Goal: Check status: Check status

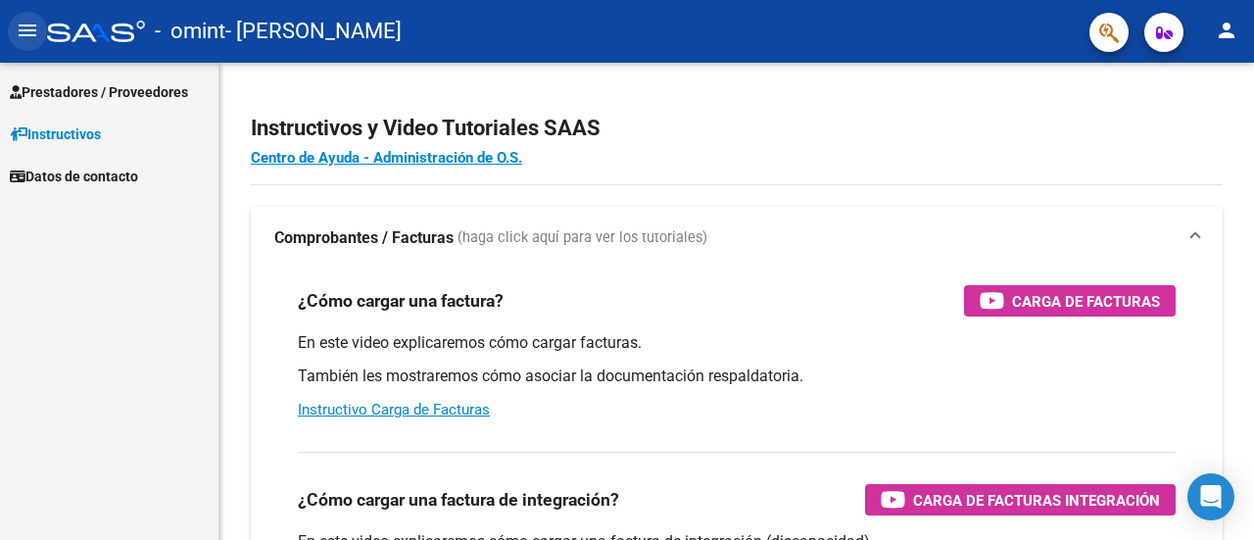
click at [29, 36] on mat-icon "menu" at bounding box center [28, 31] width 24 height 24
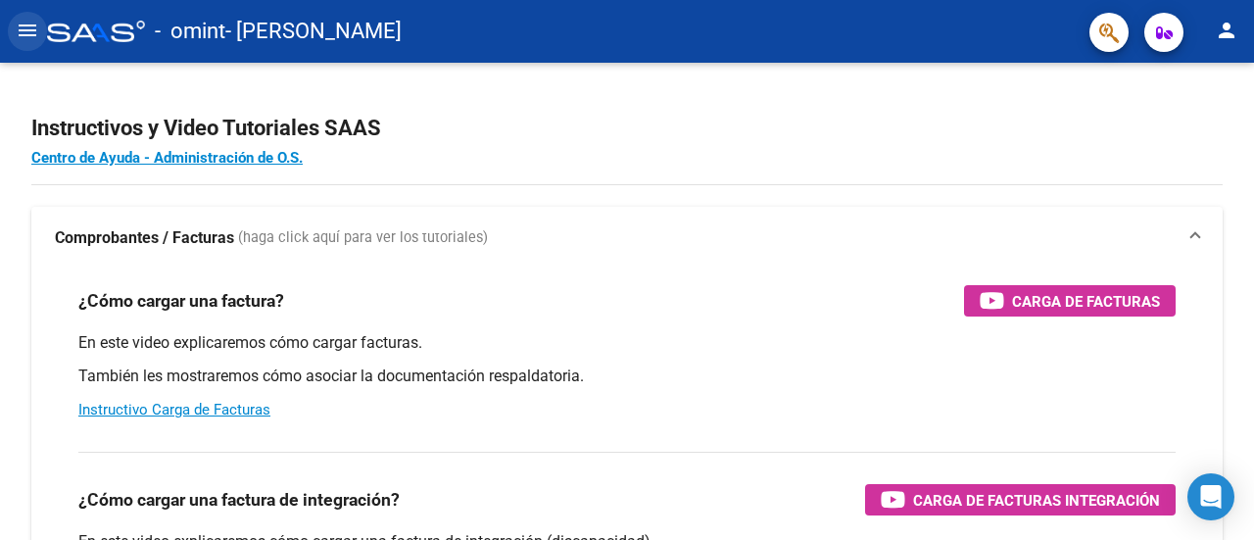
click at [29, 36] on mat-icon "menu" at bounding box center [28, 31] width 24 height 24
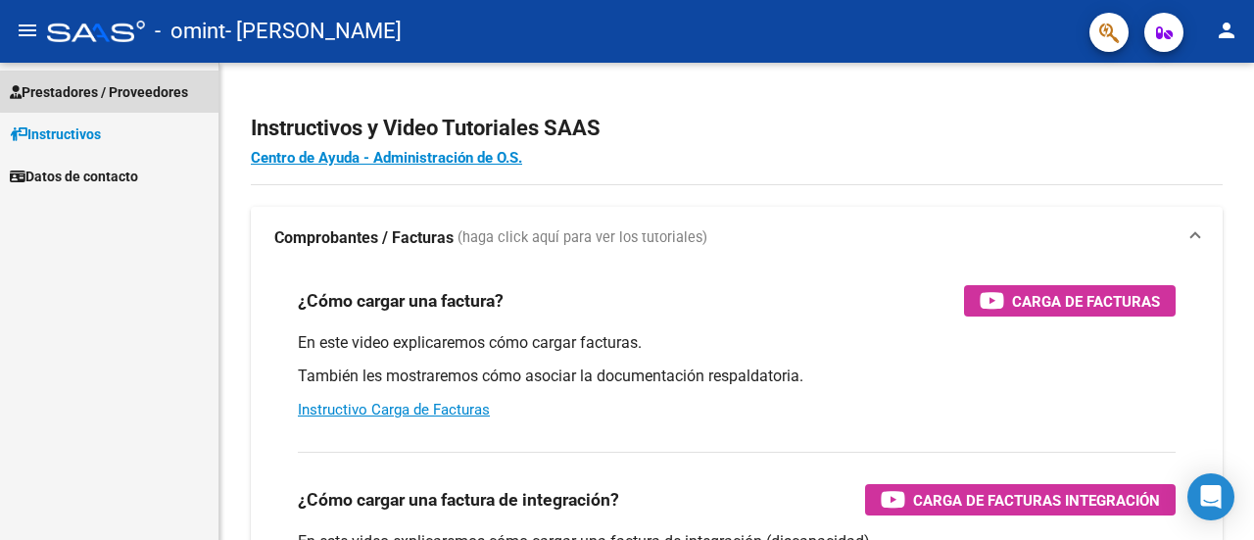
click at [119, 91] on span "Prestadores / Proveedores" at bounding box center [99, 92] width 178 height 22
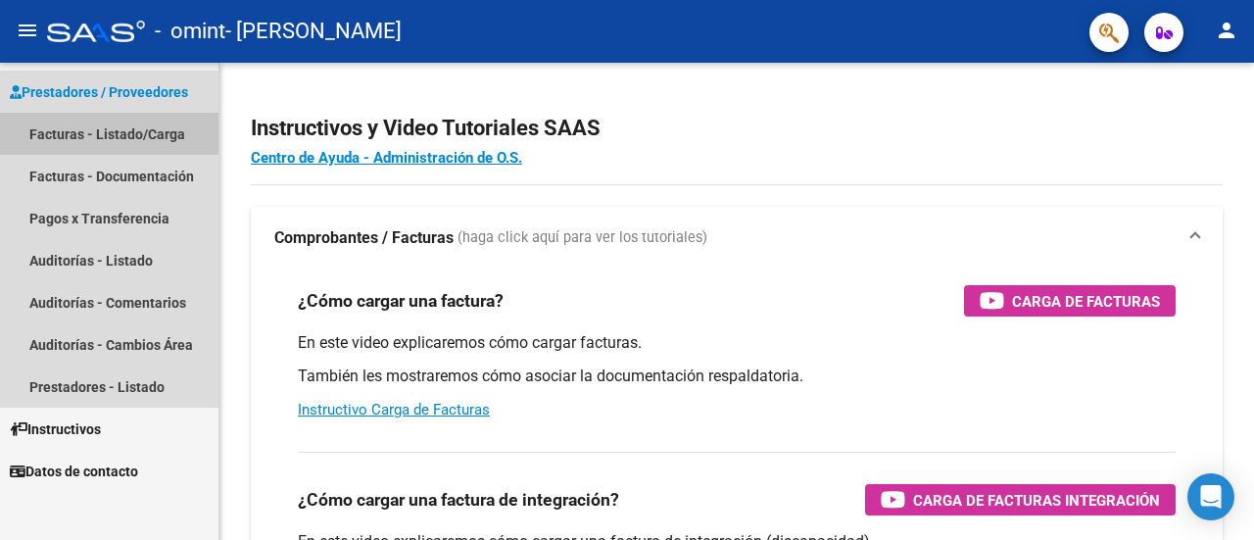
click at [119, 128] on link "Facturas - Listado/Carga" at bounding box center [109, 134] width 218 height 42
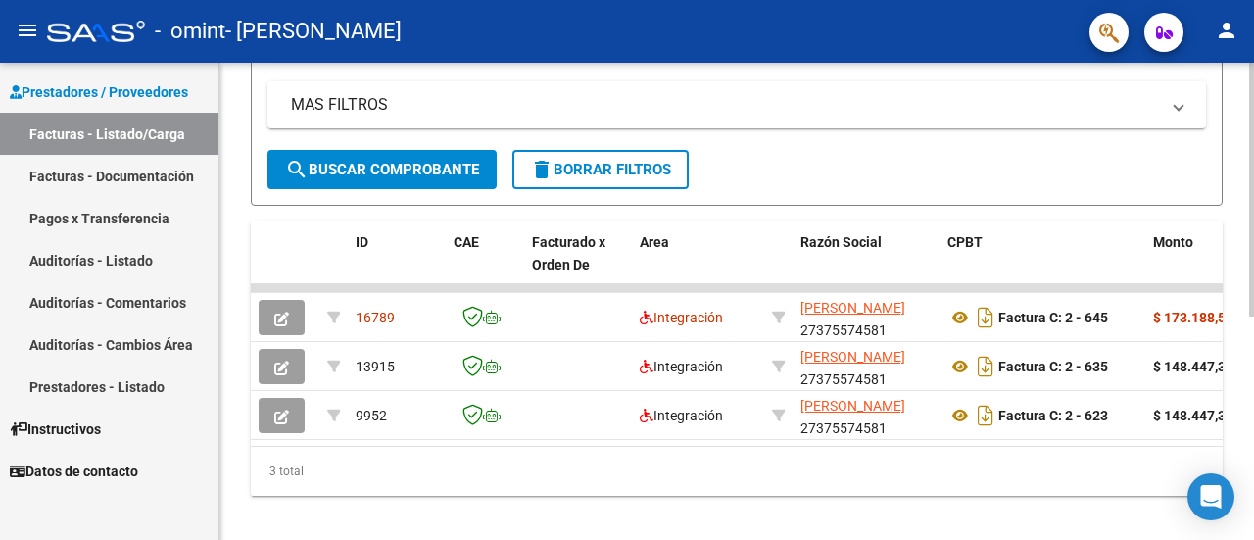
scroll to position [419, 0]
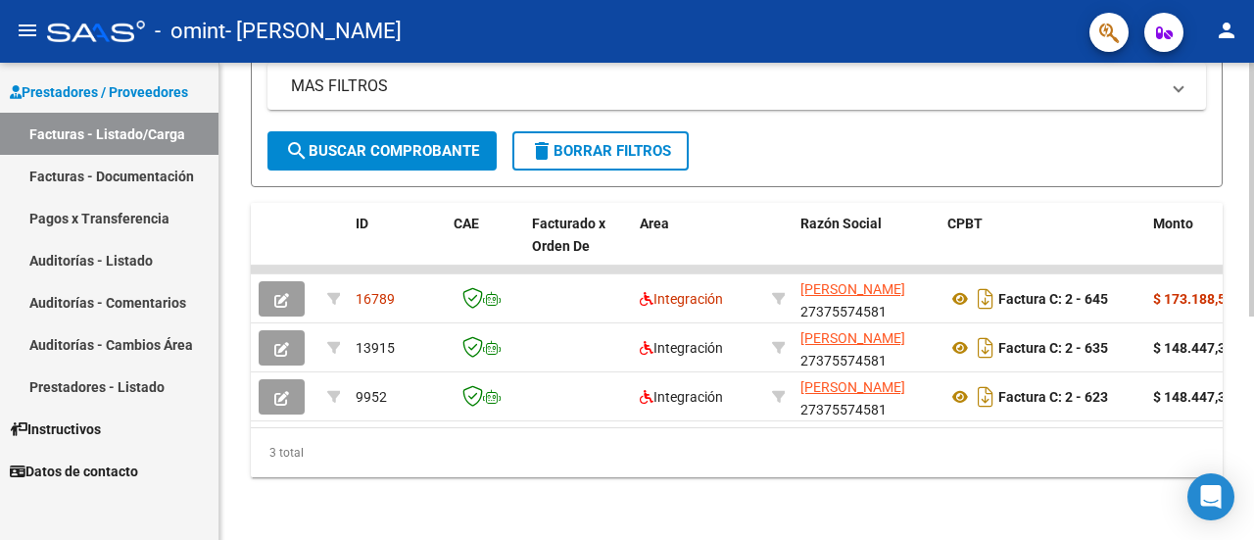
click at [1252, 451] on div at bounding box center [1251, 413] width 5 height 254
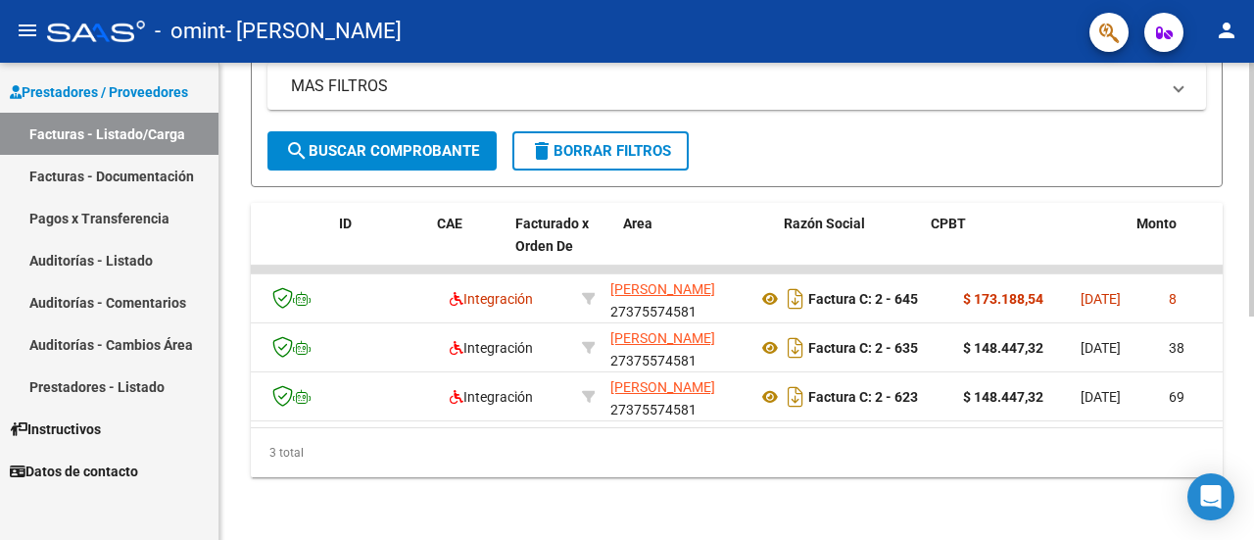
scroll to position [0, 0]
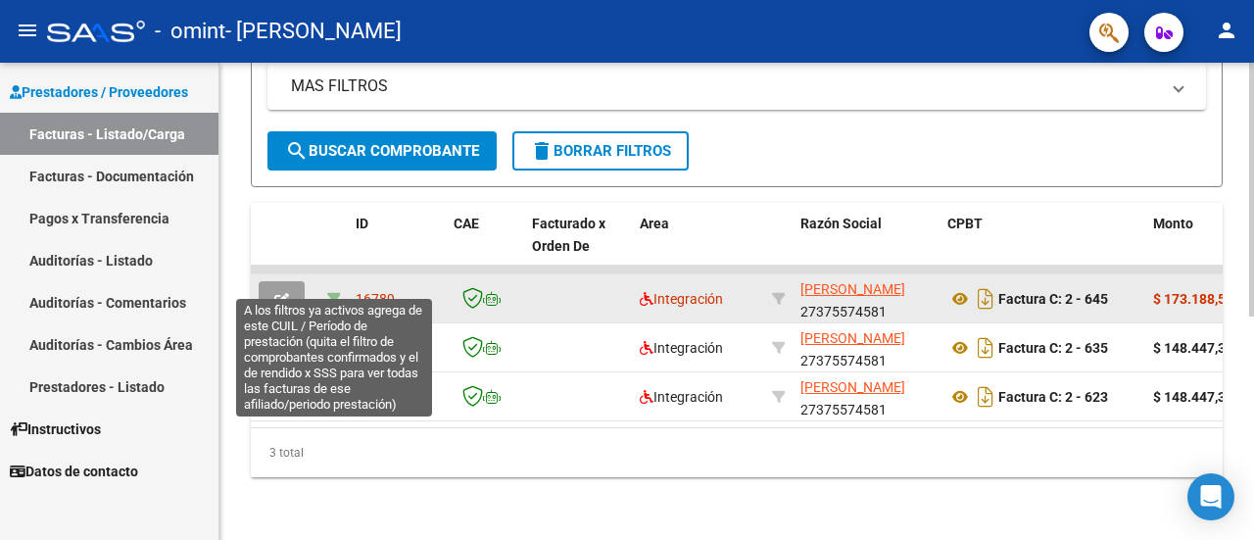
click at [333, 292] on icon at bounding box center [334, 299] width 14 height 14
type input "202507"
type input "20561243396"
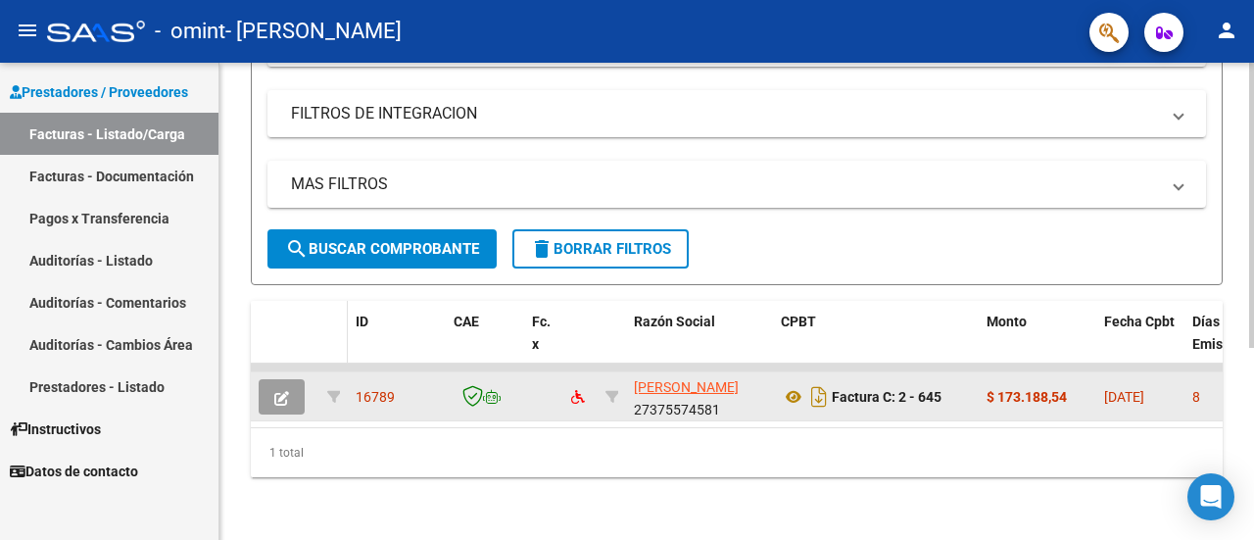
scroll to position [321, 0]
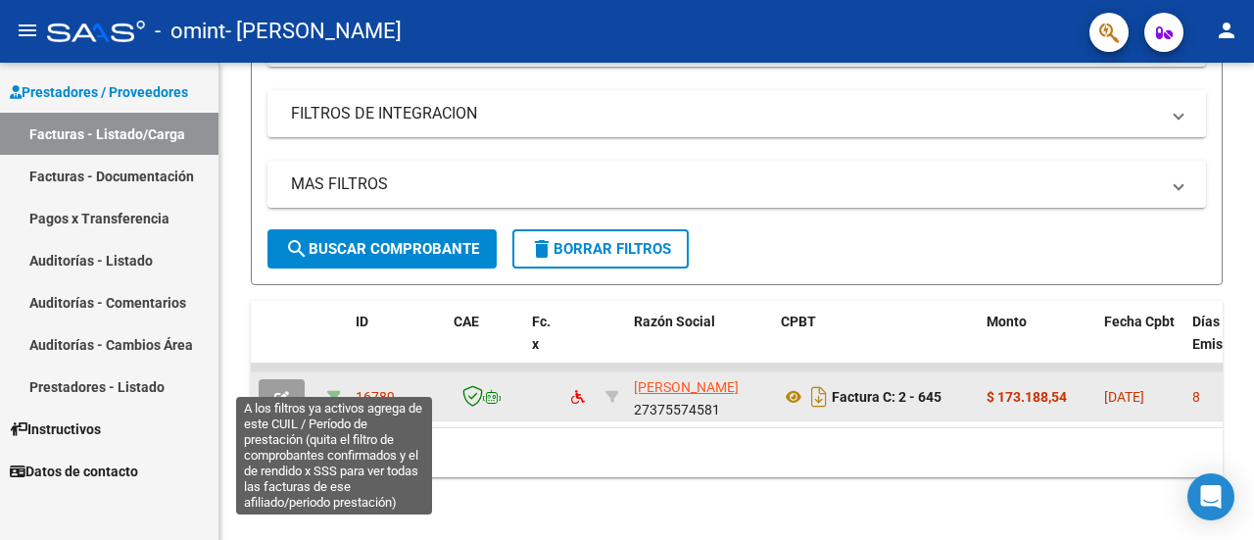
click at [329, 390] on icon at bounding box center [334, 397] width 14 height 14
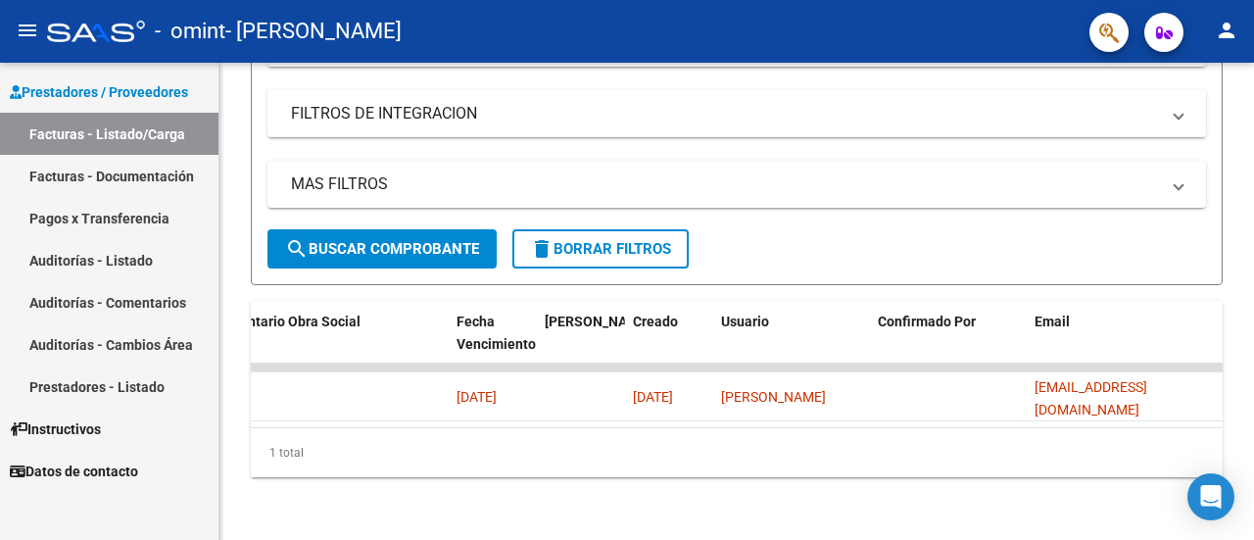
scroll to position [0, 0]
